Goal: Task Accomplishment & Management: Manage account settings

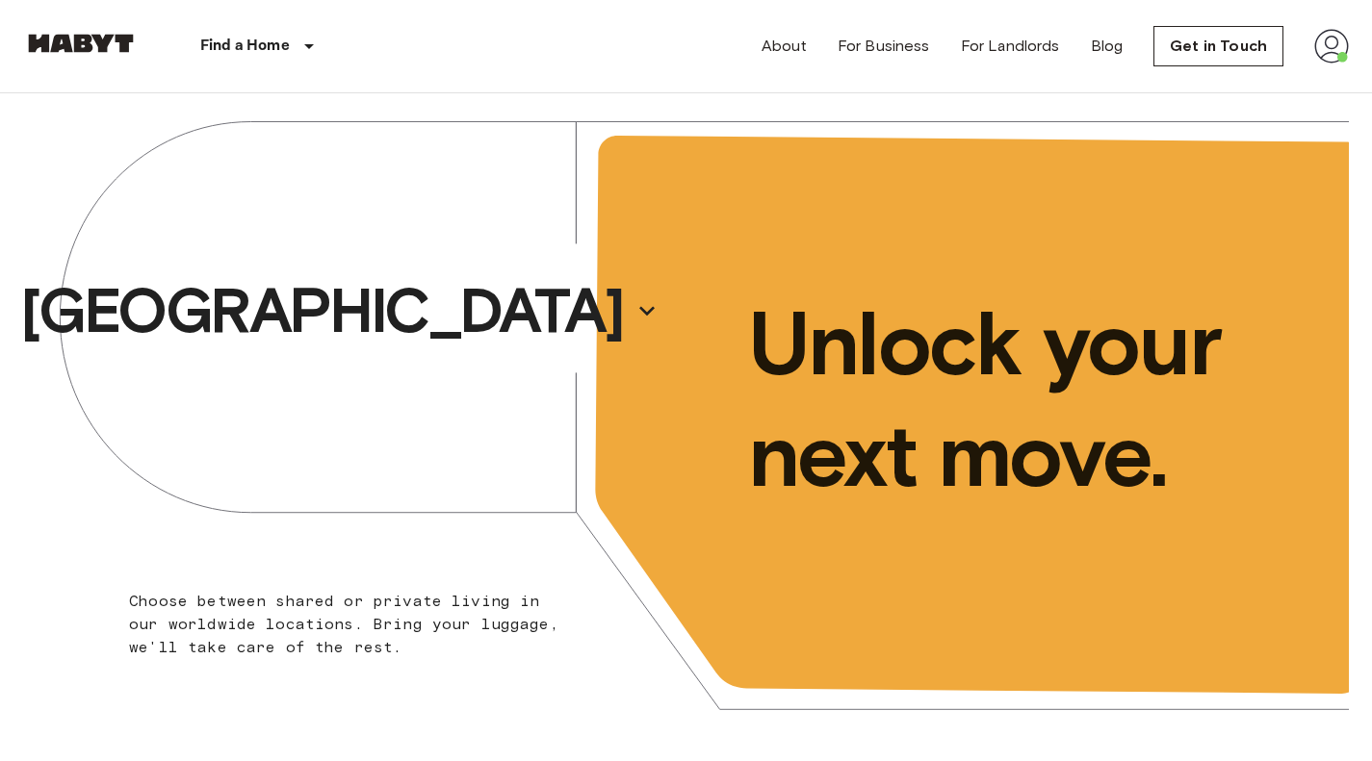
click at [1342, 52] on img at bounding box center [1331, 46] width 35 height 35
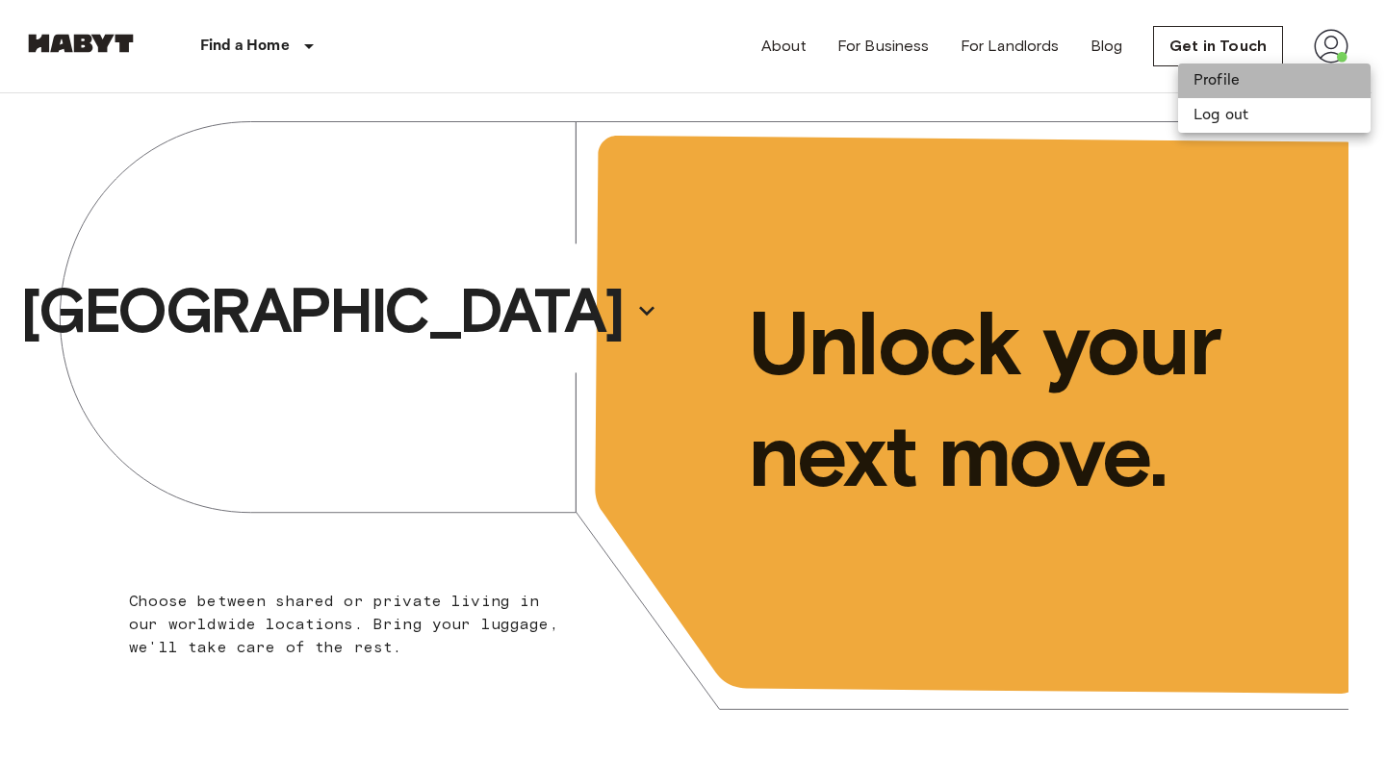
click at [1250, 72] on li "Profile" at bounding box center [1274, 81] width 193 height 35
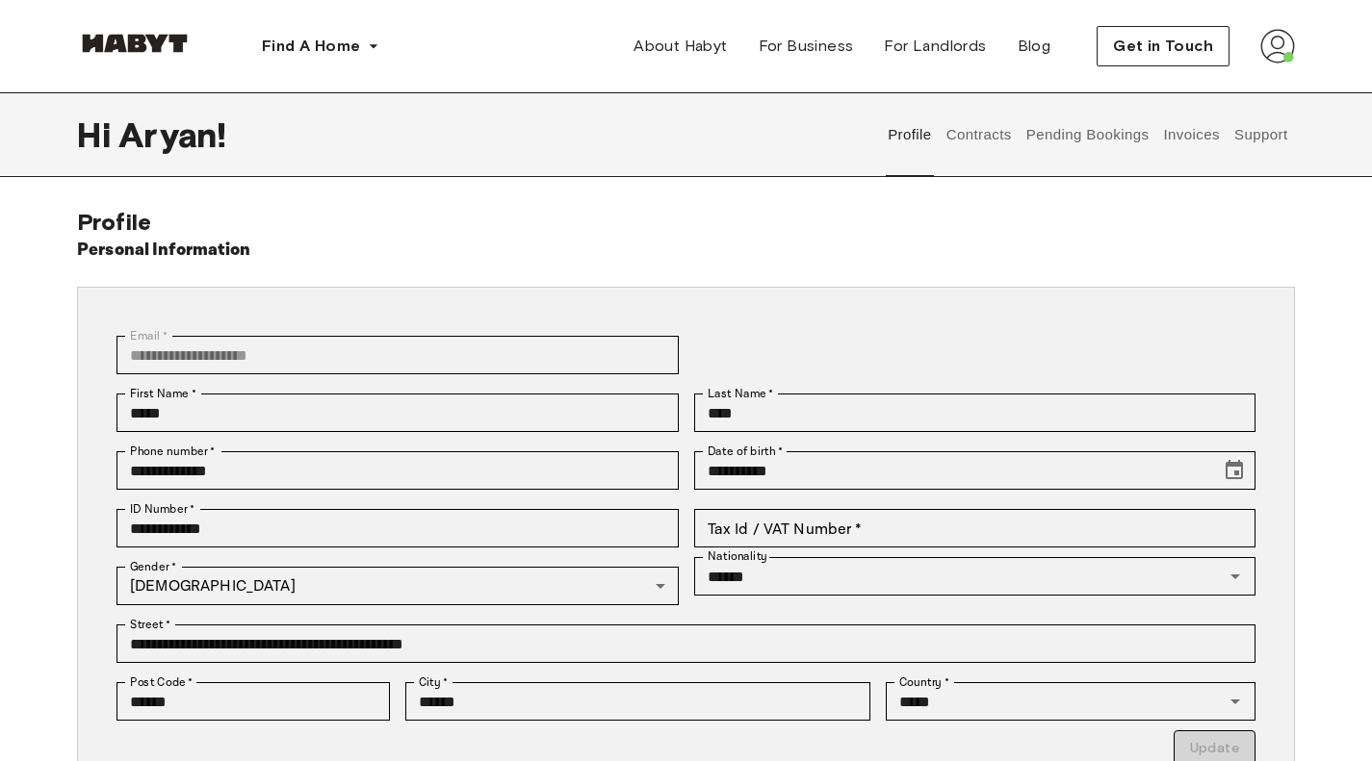
click at [1265, 135] on button "Support" at bounding box center [1260, 134] width 59 height 85
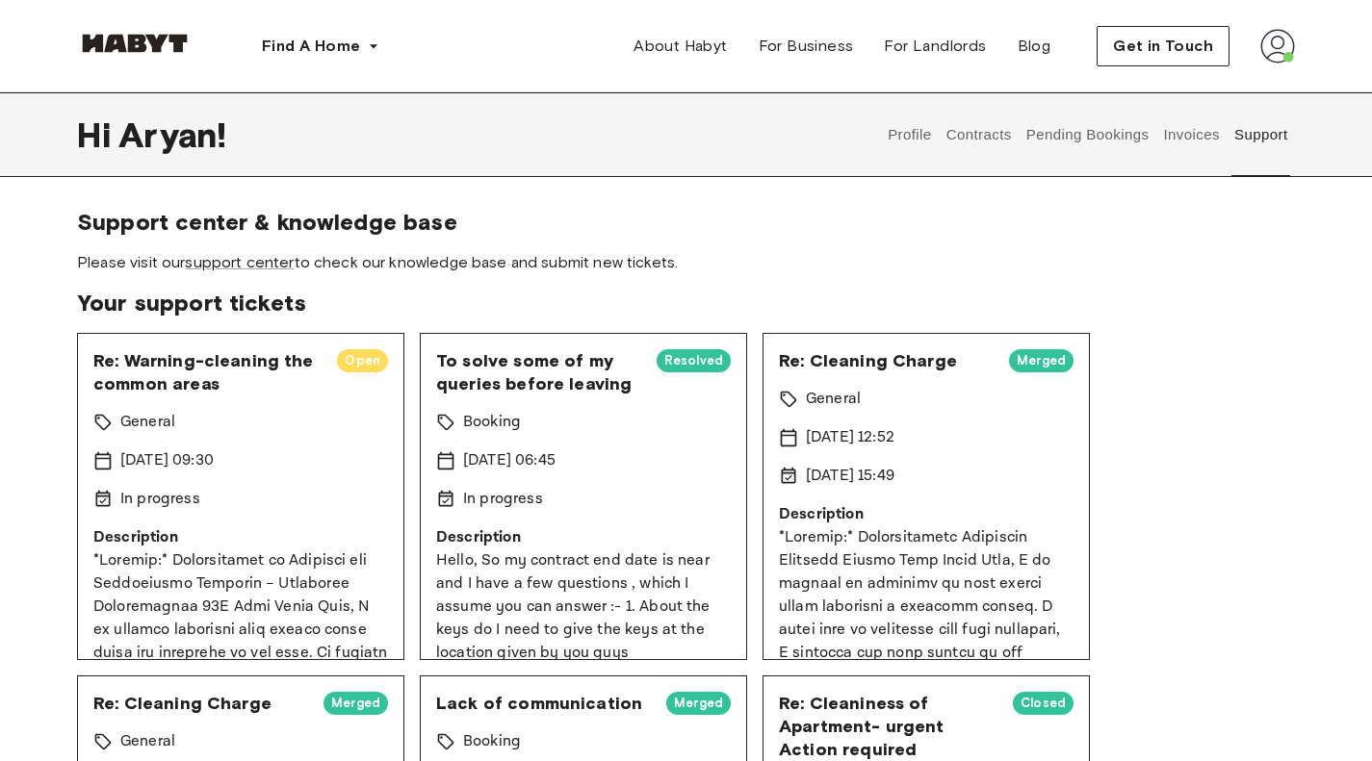
click at [682, 142] on div "Hi [PERSON_NAME] ! Profile Contracts Pending Bookings Invoices Support" at bounding box center [686, 134] width 1218 height 85
